Goal: Task Accomplishment & Management: Complete application form

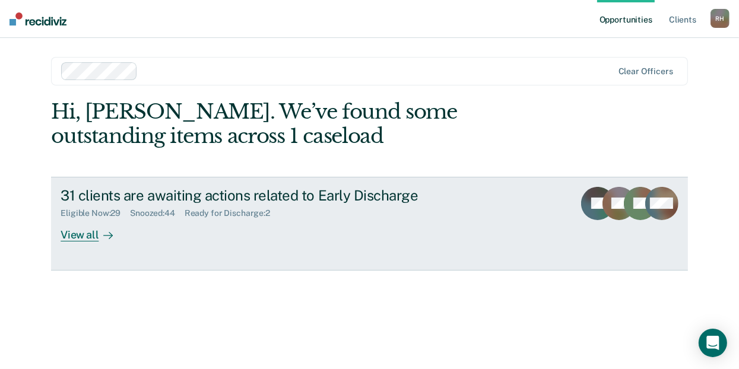
click at [75, 232] on div "View all" at bounding box center [94, 230] width 67 height 23
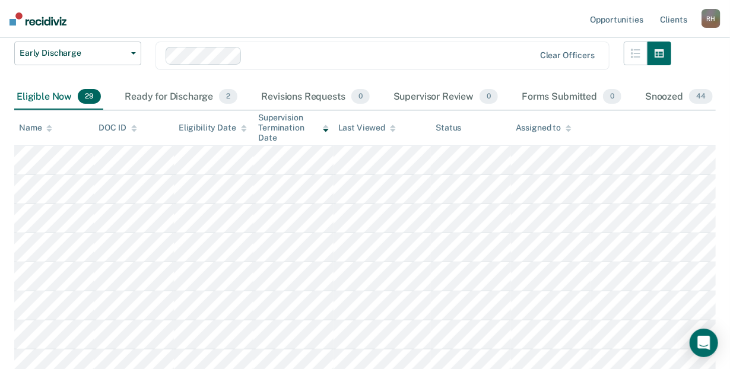
scroll to position [86, 0]
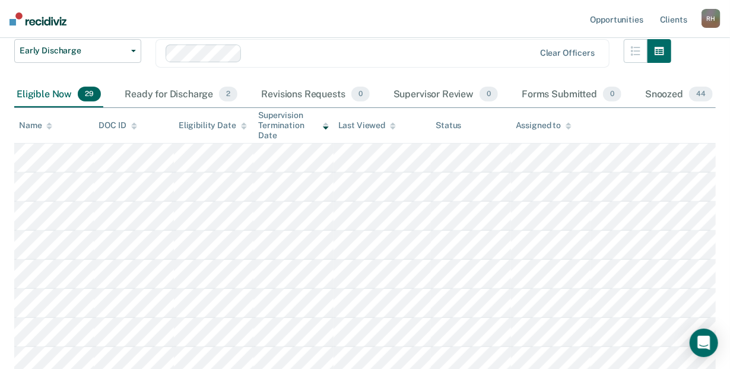
click at [62, 95] on div "Eligible Now 29" at bounding box center [58, 95] width 89 height 26
click at [48, 126] on icon at bounding box center [49, 127] width 6 height 3
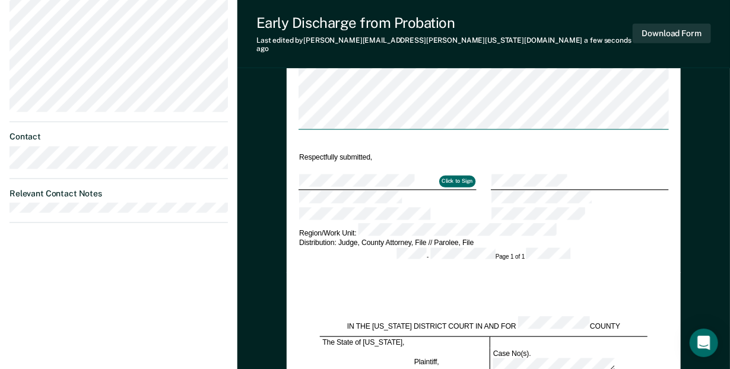
scroll to position [571, 0]
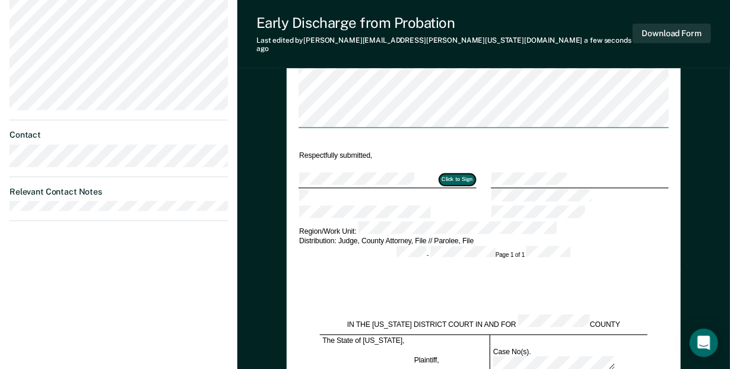
click at [450, 174] on button "Click to Sign" at bounding box center [457, 180] width 36 height 12
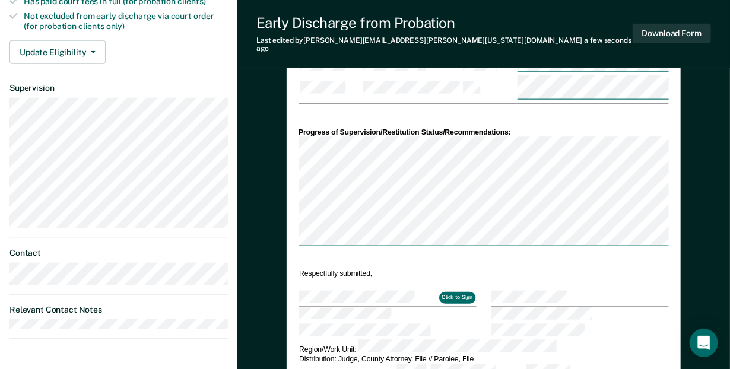
scroll to position [449, 0]
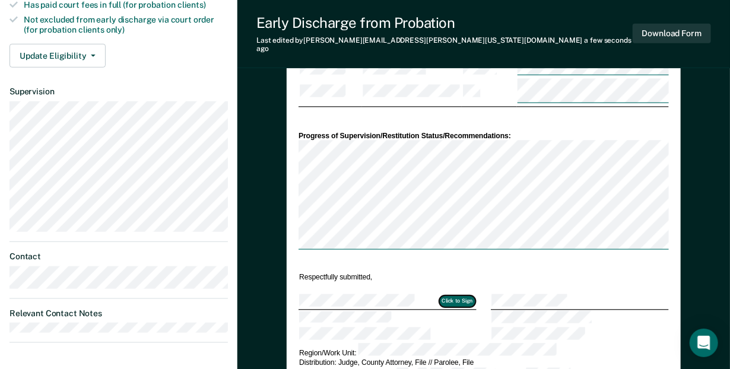
click at [459, 296] on button "Click to Sign" at bounding box center [457, 302] width 36 height 12
click at [465, 296] on button "Click to Sign" at bounding box center [457, 302] width 36 height 12
click at [232, 87] on div "[PERSON_NAME] [PERSON_NAME] Profile How it works Log Out Back AC Early Discharg…" at bounding box center [365, 221] width 730 height 1340
click at [614, 294] on div at bounding box center [580, 301] width 176 height 15
click at [288, 91] on div "DEPARTMENT OF CORRECTIONS CBC DISCHARGE REPORT Date: ICON #: NAME: CITIZENSHIP …" at bounding box center [484, 26] width 394 height 735
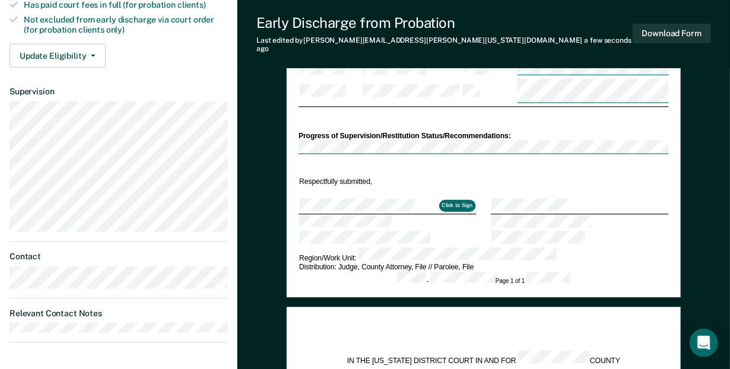
click at [628, 187] on td at bounding box center [580, 192] width 178 height 11
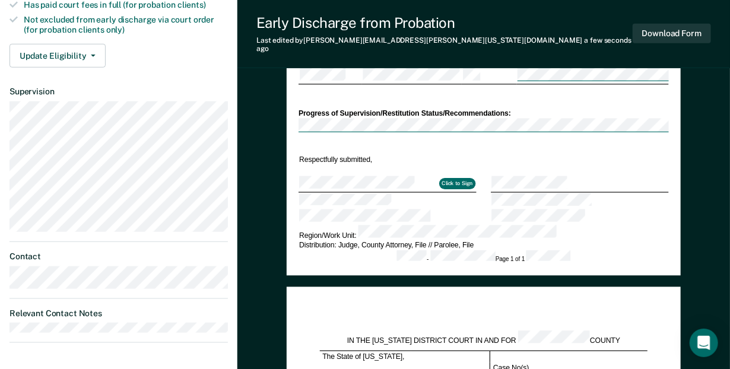
type textarea "x"
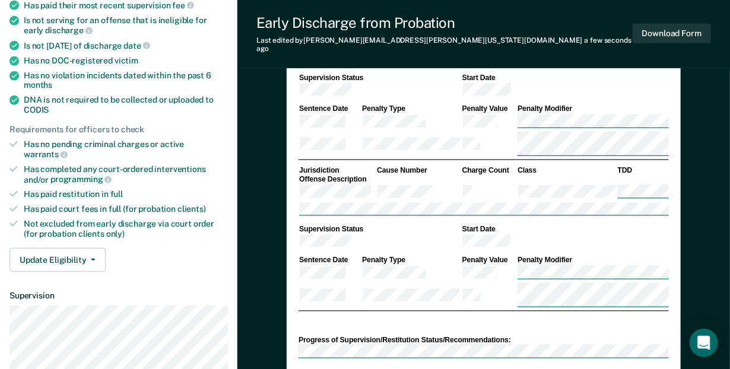
scroll to position [0, 0]
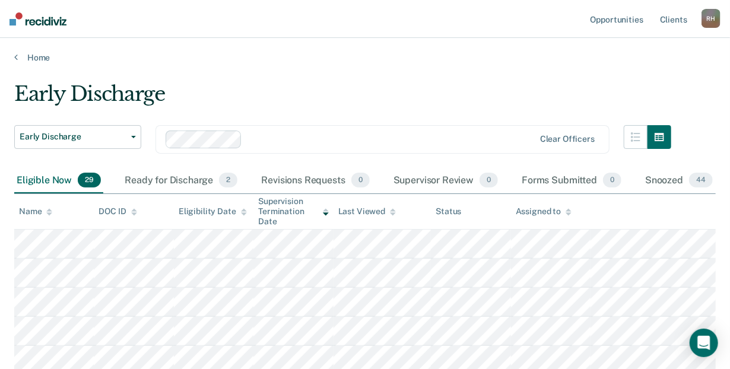
scroll to position [86, 0]
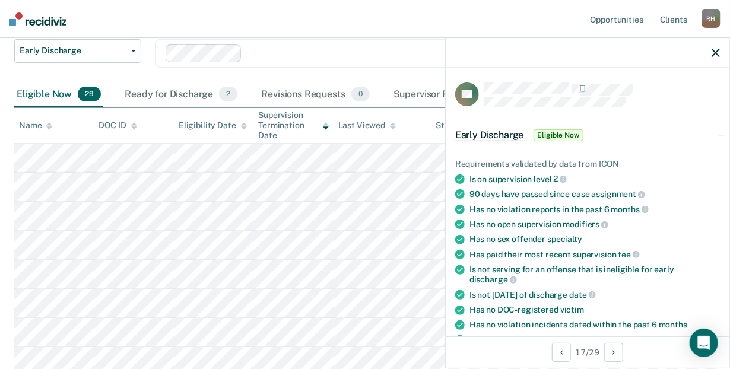
click at [556, 138] on span "Eligible Now" at bounding box center [559, 135] width 50 height 12
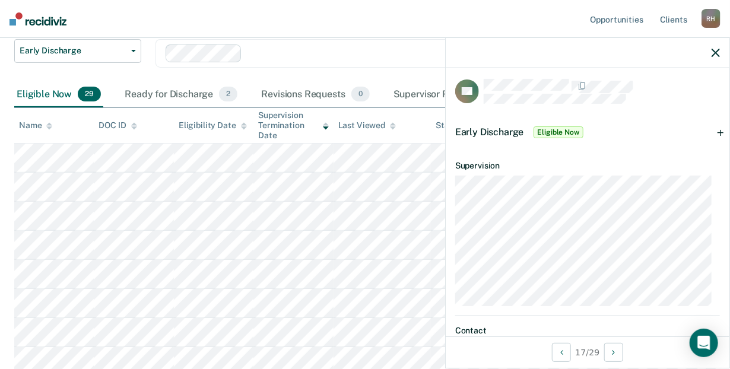
scroll to position [0, 0]
click at [518, 130] on span "Early Discharge" at bounding box center [489, 134] width 69 height 11
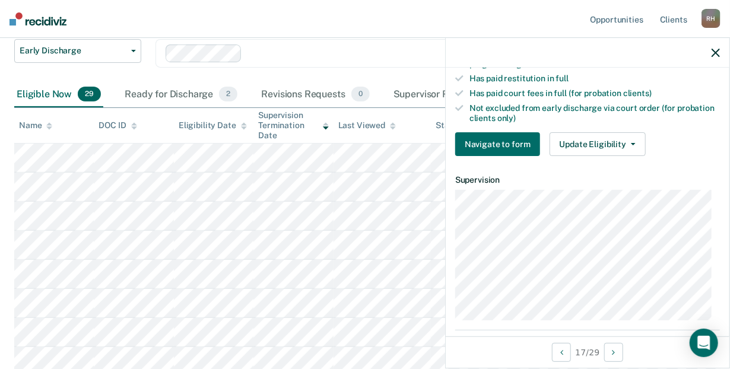
scroll to position [322, 0]
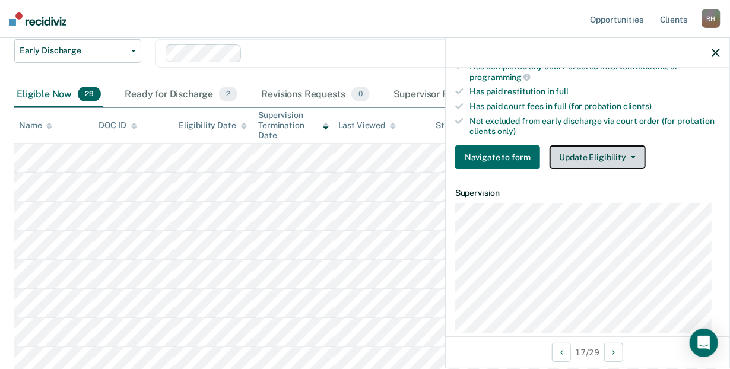
click at [628, 152] on button "Update Eligibility" at bounding box center [598, 157] width 96 height 24
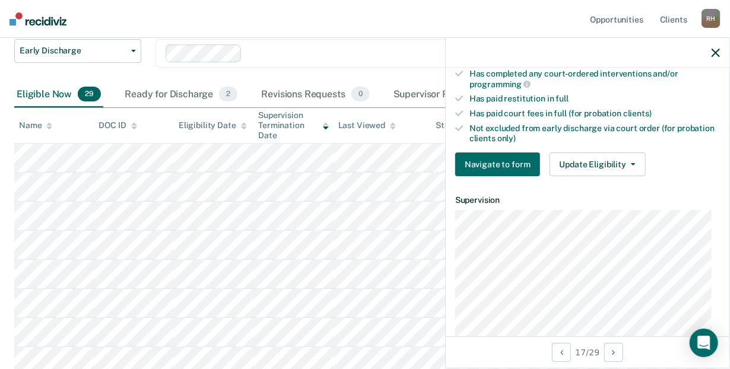
scroll to position [329, 0]
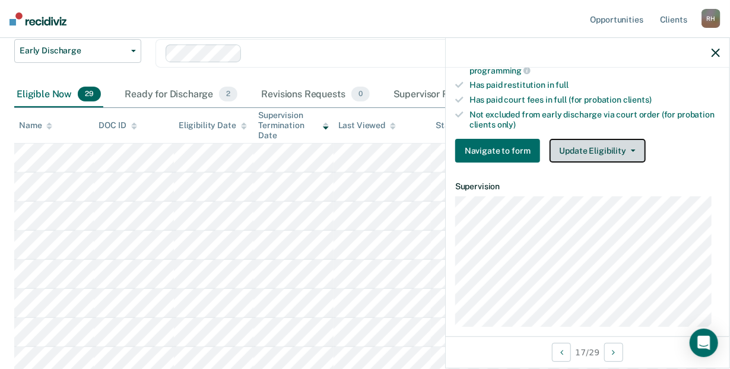
click at [582, 151] on button "Update Eligibility" at bounding box center [598, 151] width 96 height 24
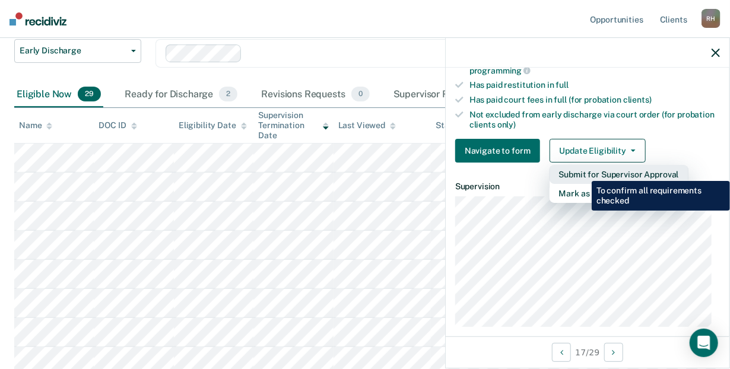
click at [583, 172] on button "Submit for Supervisor Approval" at bounding box center [619, 174] width 139 height 19
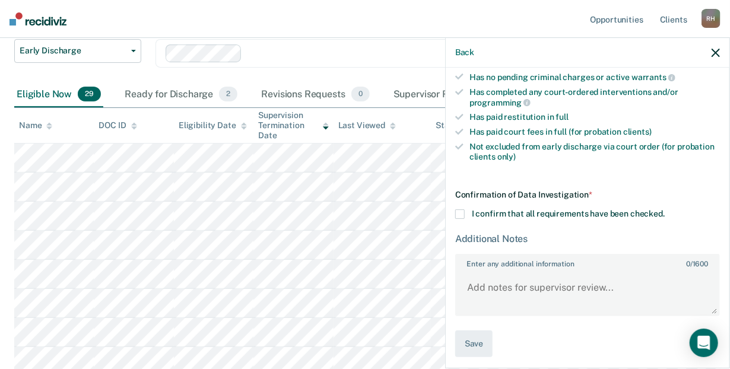
scroll to position [297, 0]
click at [459, 209] on span at bounding box center [460, 214] width 10 height 10
click at [665, 209] on input "I confirm that all requirements have been checked." at bounding box center [665, 209] width 0 height 0
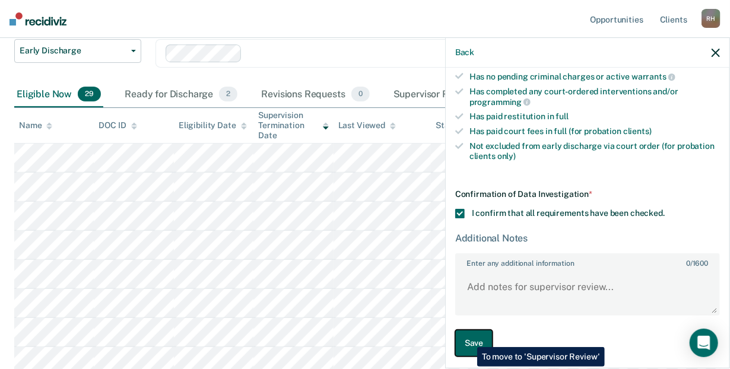
click at [468, 338] on button "Save" at bounding box center [473, 343] width 37 height 27
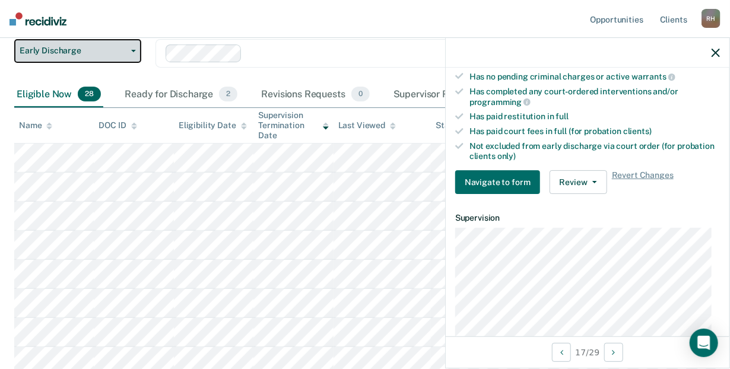
click at [85, 48] on span "Early Discharge" at bounding box center [73, 51] width 107 height 10
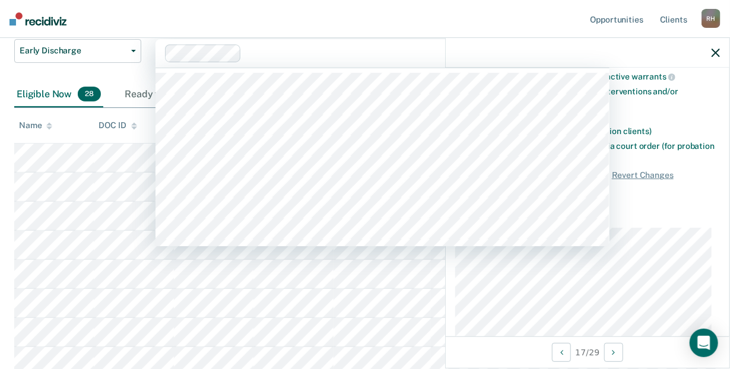
click at [363, 46] on div at bounding box center [390, 53] width 289 height 14
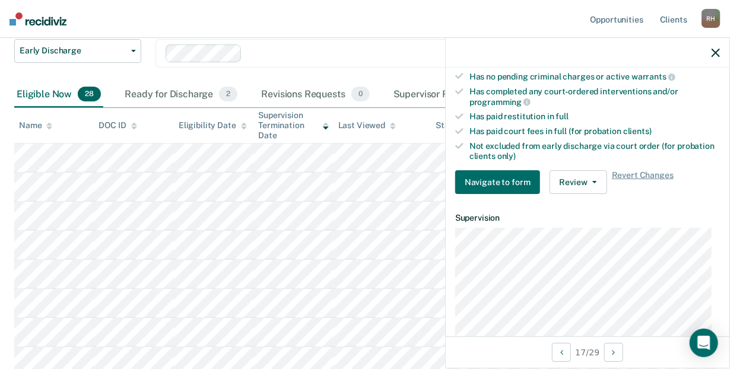
click at [375, 20] on nav "Opportunities Client s [PERSON_NAME] [PERSON_NAME] Profile How it works Log Out" at bounding box center [365, 19] width 730 height 38
click at [377, 12] on nav "Opportunities Client s [PERSON_NAME] [PERSON_NAME] Profile How it works Log Out" at bounding box center [365, 19] width 730 height 38
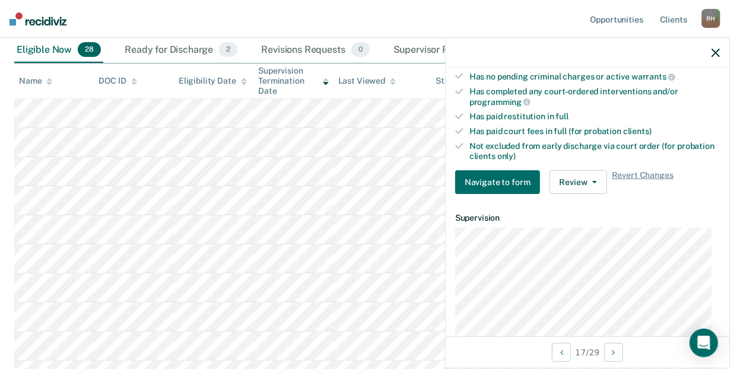
scroll to position [51, 0]
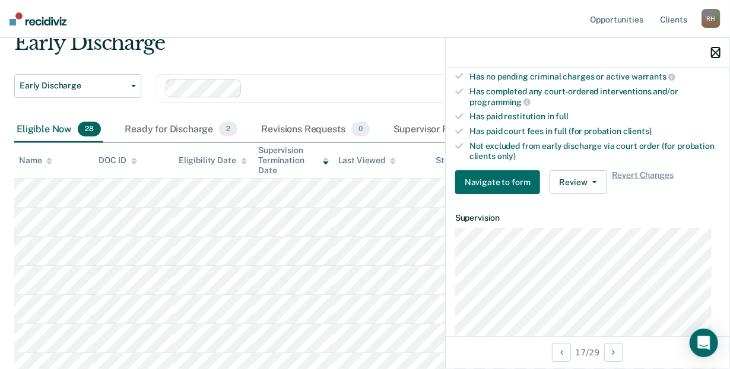
click at [715, 52] on icon "button" at bounding box center [716, 53] width 8 height 8
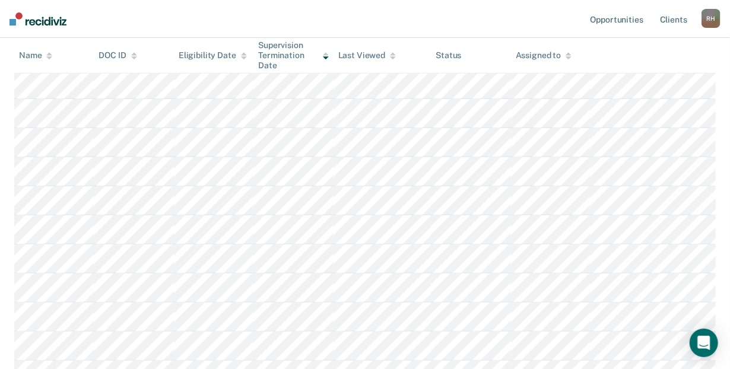
scroll to position [326, 0]
click at [398, 233] on tbody at bounding box center [365, 311] width 702 height 815
click at [607, 46] on th at bounding box center [653, 55] width 125 height 35
